Goal: Transaction & Acquisition: Purchase product/service

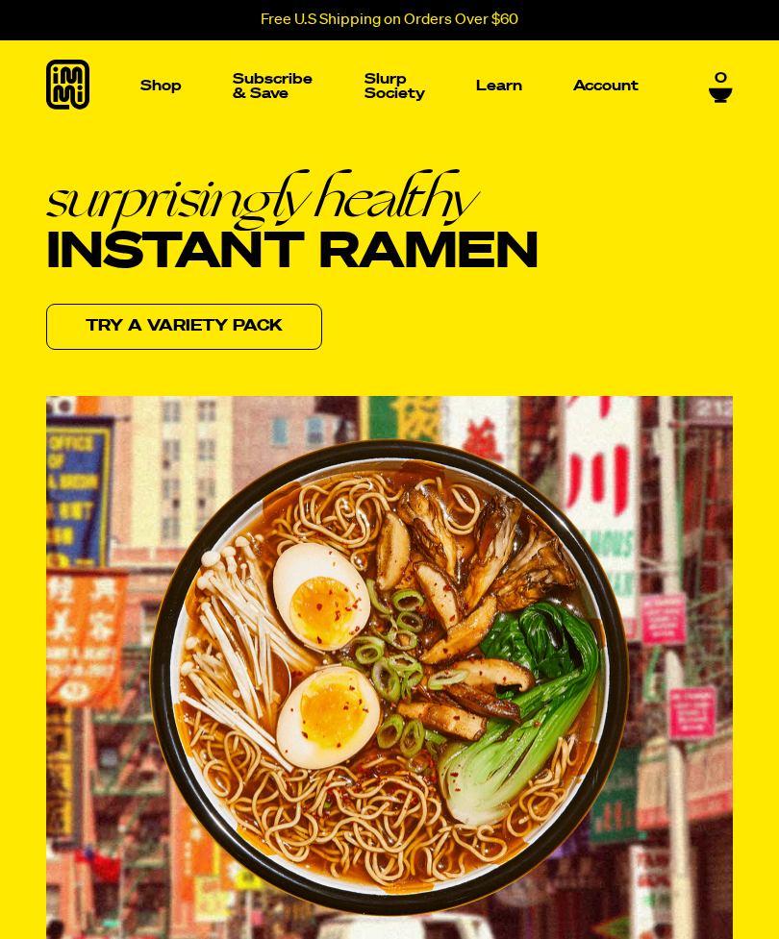
click at [156, 90] on p "Shop" at bounding box center [160, 86] width 41 height 14
click at [308, 324] on span "new" at bounding box center [314, 316] width 42 height 18
click at [156, 103] on link "Shop" at bounding box center [161, 85] width 57 height 91
click at [100, 252] on img "Main navigation" at bounding box center [101, 232] width 129 height 129
click at [144, 86] on p "Shop" at bounding box center [160, 86] width 41 height 14
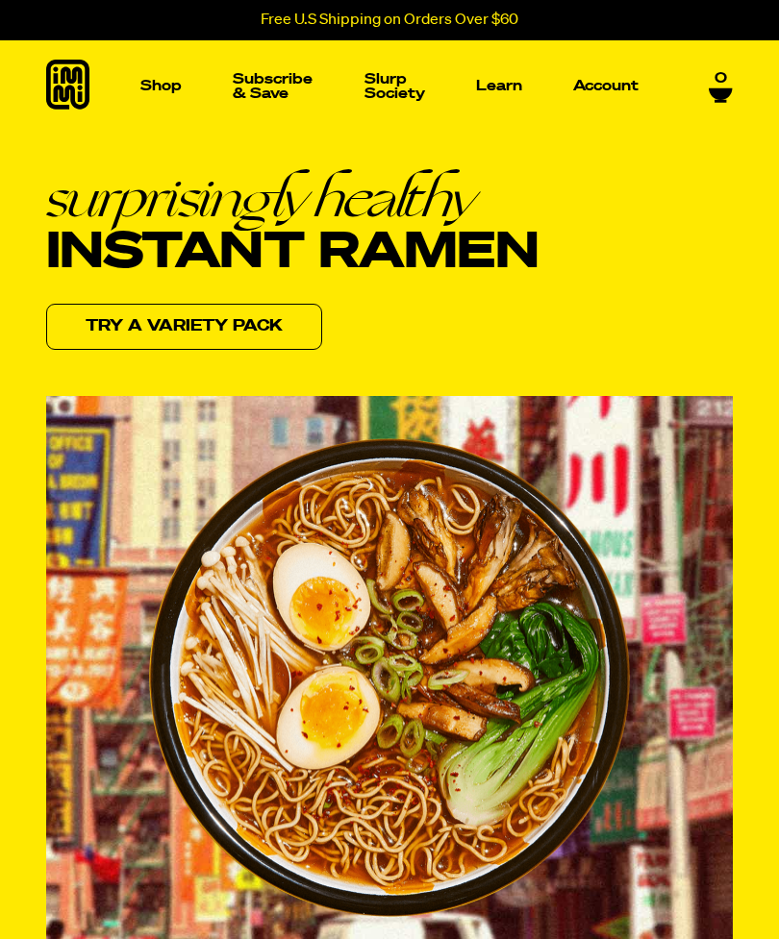
click at [527, 227] on img "Main navigation" at bounding box center [485, 232] width 129 height 129
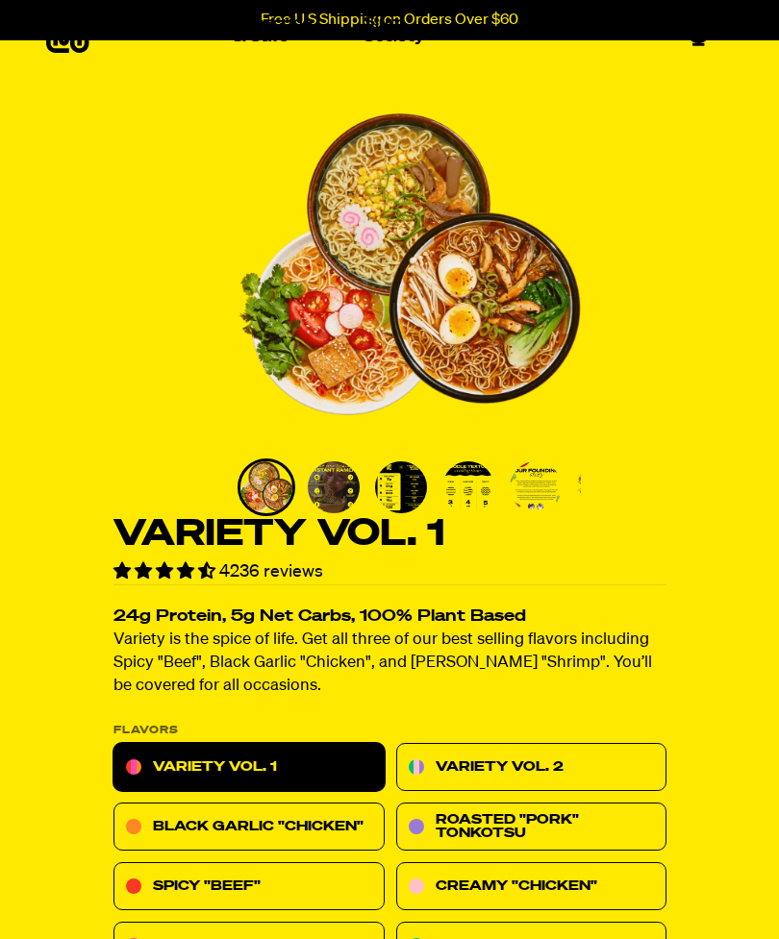
scroll to position [39, 0]
